Goal: Task Accomplishment & Management: Manage account settings

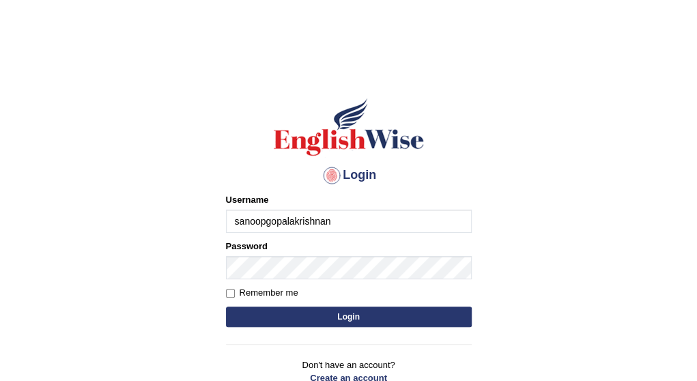
type input "sanoopgopalakrishnan"
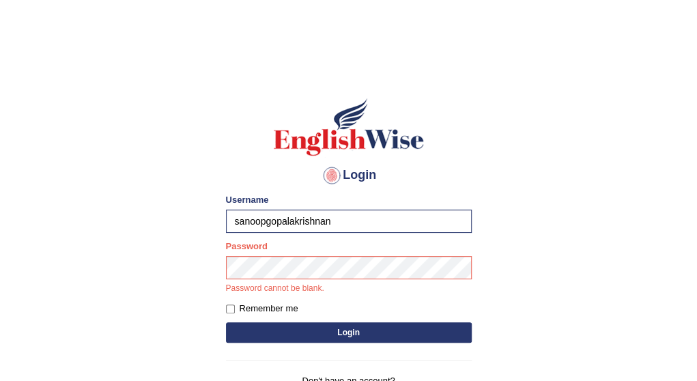
click at [495, 100] on body "Login Please fix the following errors: Username sanoopgopalakrishnan Password P…" at bounding box center [348, 225] width 697 height 381
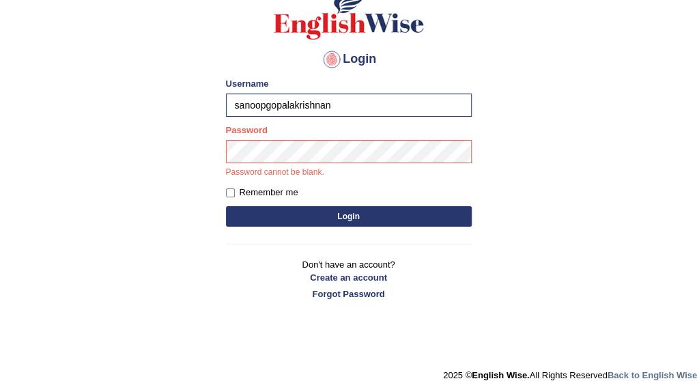
scroll to position [129, 0]
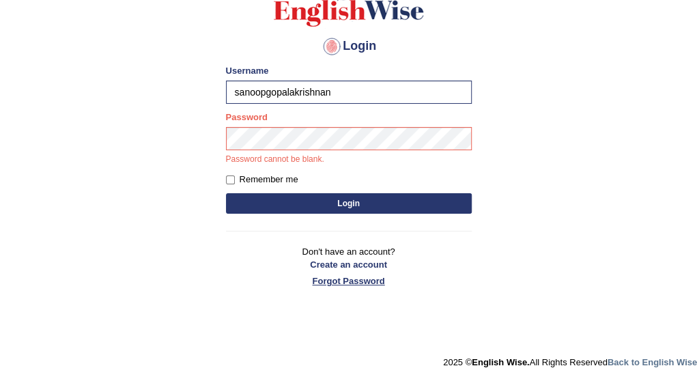
click at [364, 282] on link "Forgot Password" at bounding box center [349, 281] width 246 height 13
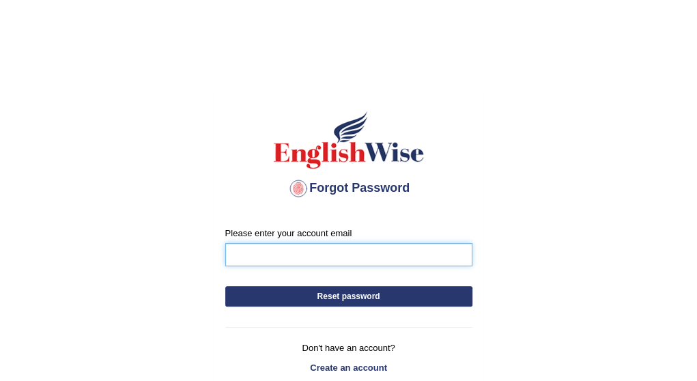
click at [264, 251] on input "Please enter your account email" at bounding box center [348, 254] width 247 height 23
click at [259, 251] on input "Please enter your account email" at bounding box center [348, 254] width 247 height 23
type input "sanugopal1@yahoo.com"
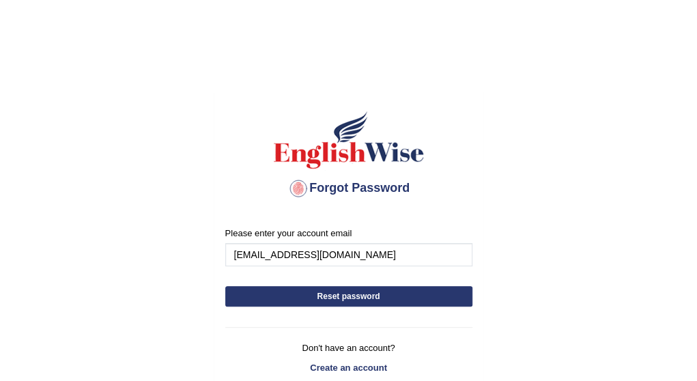
click at [340, 293] on button "Reset password" at bounding box center [348, 296] width 247 height 20
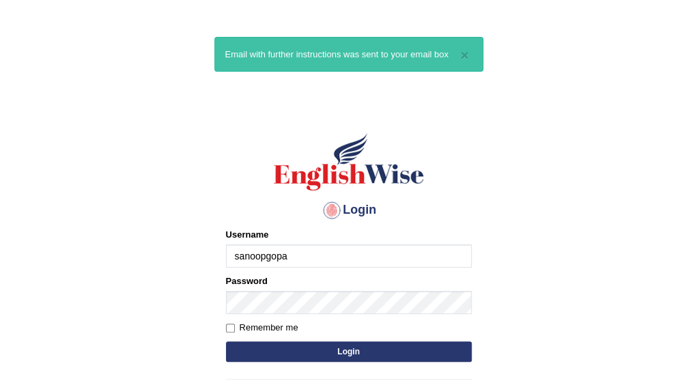
type input "sanoopgopal"
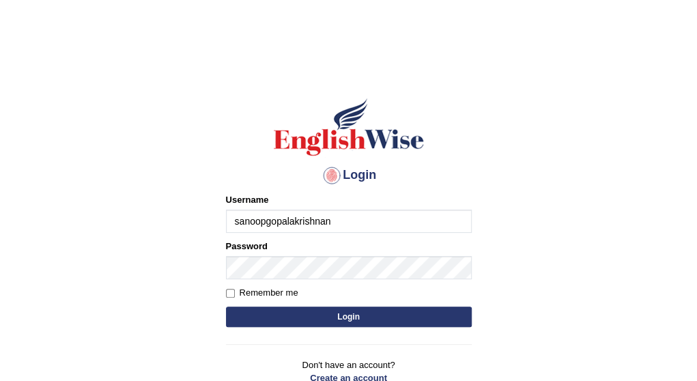
type input "sanoopgopalakrishnan"
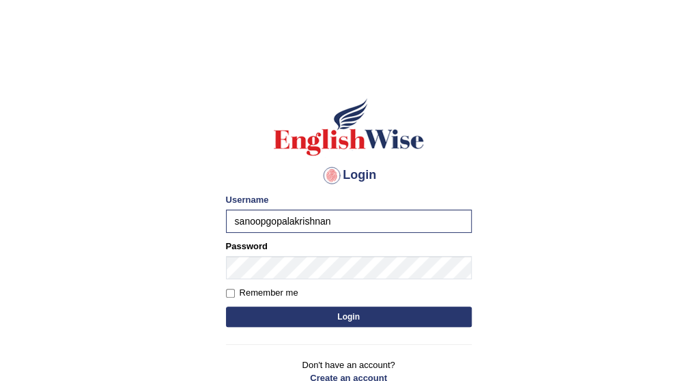
click at [269, 314] on button "Login" at bounding box center [349, 317] width 246 height 20
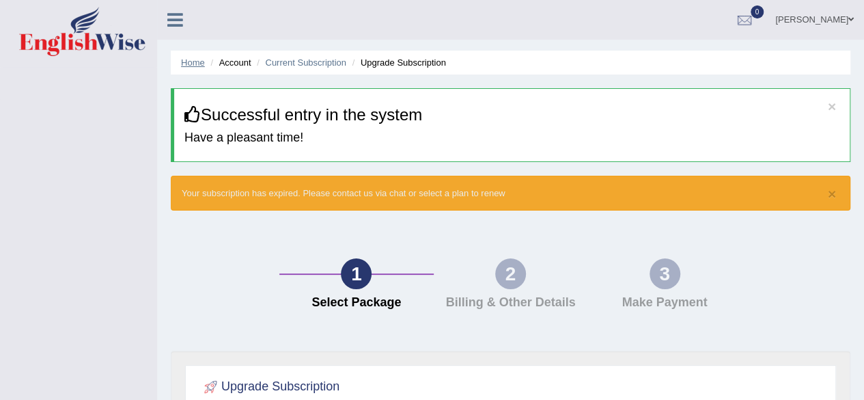
click at [191, 65] on link "Home" at bounding box center [193, 62] width 24 height 10
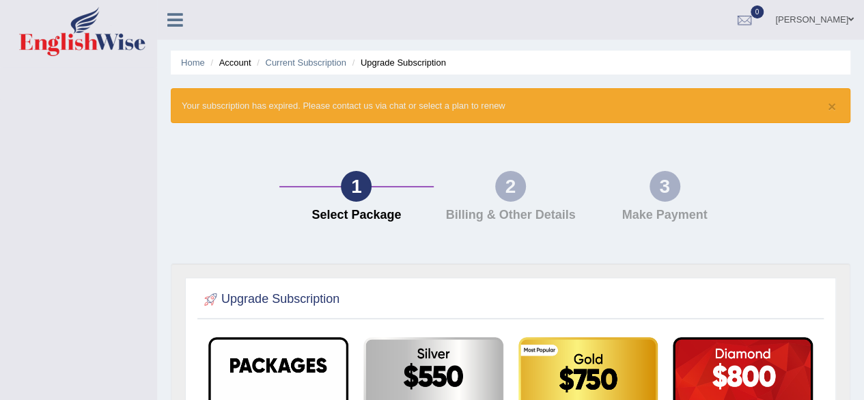
click at [816, 23] on link "[PERSON_NAME]" at bounding box center [814, 18] width 99 height 36
